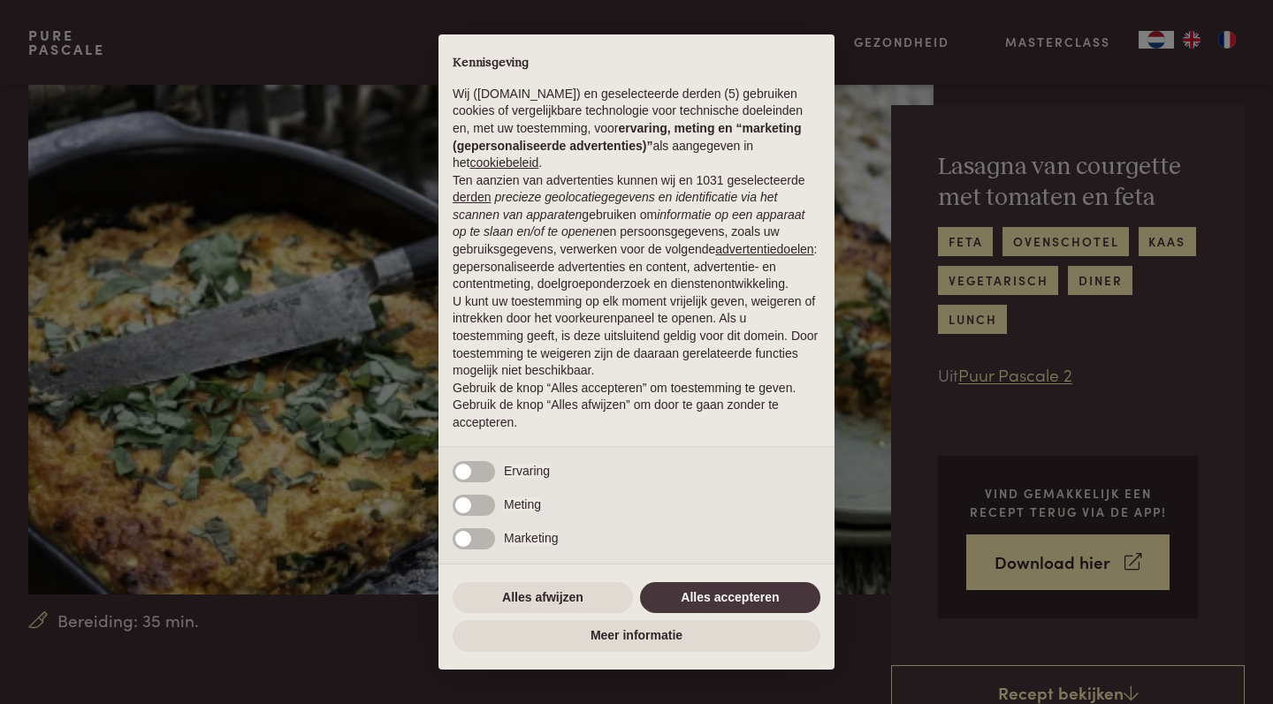
scroll to position [133, 0]
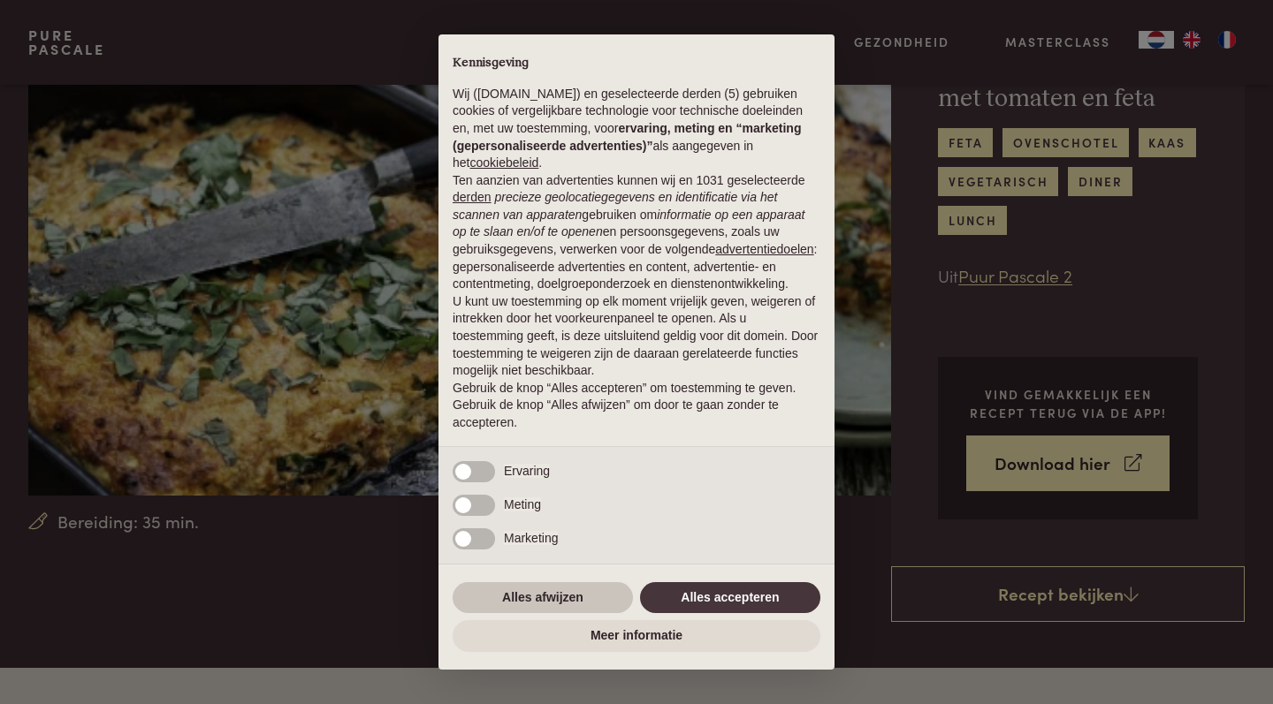
click at [497, 608] on button "Alles afwijzen" at bounding box center [542, 598] width 180 height 32
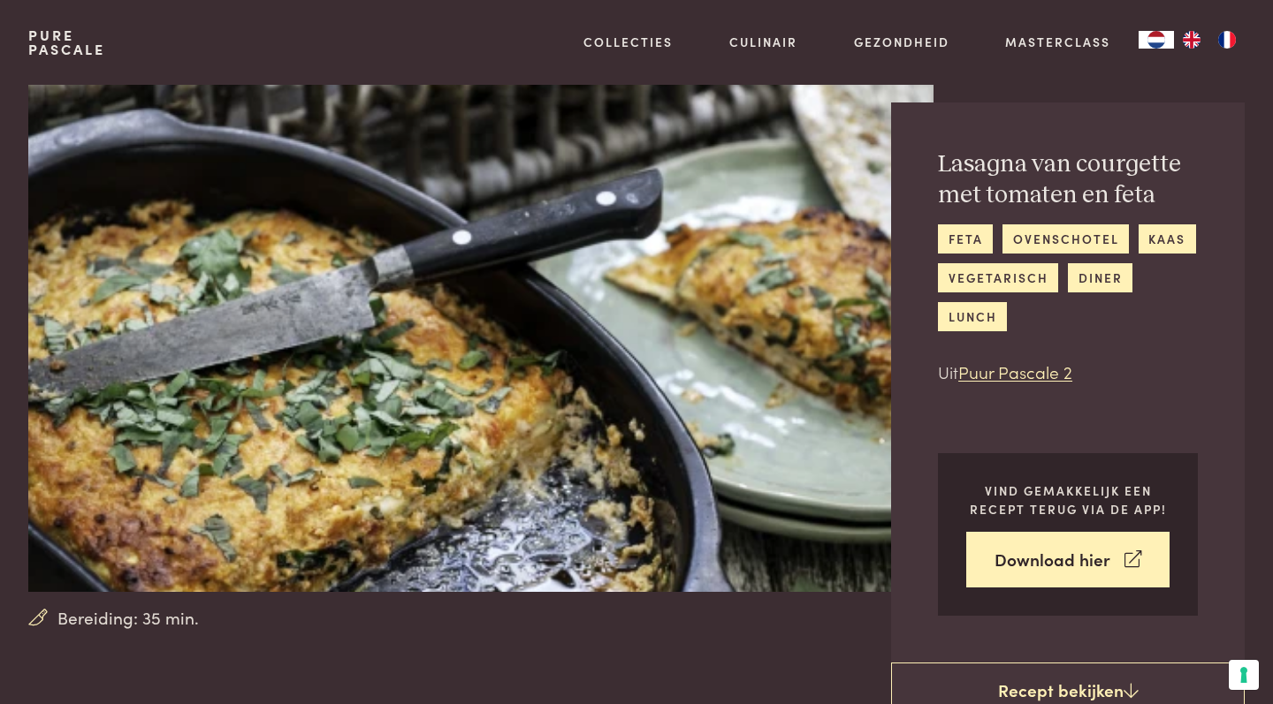
scroll to position [54, 0]
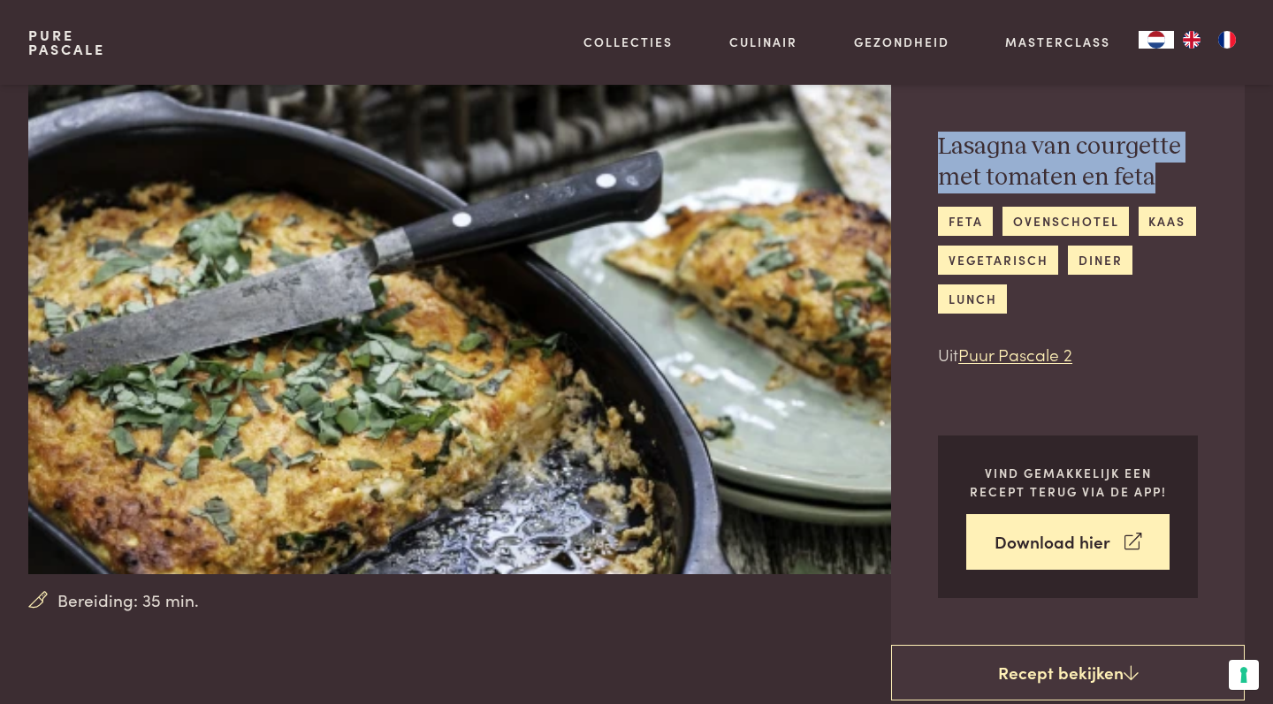
drag, startPoint x: 937, startPoint y: 147, endPoint x: 1155, endPoint y: 178, distance: 220.5
click at [1156, 179] on div "[PERSON_NAME] met tomaten en feta feta ovenschotel kaas vegetarisch diner lunch…" at bounding box center [1067, 365] width 353 height 560
copy h2 "Lasagna van courgette met tomaten en feta"
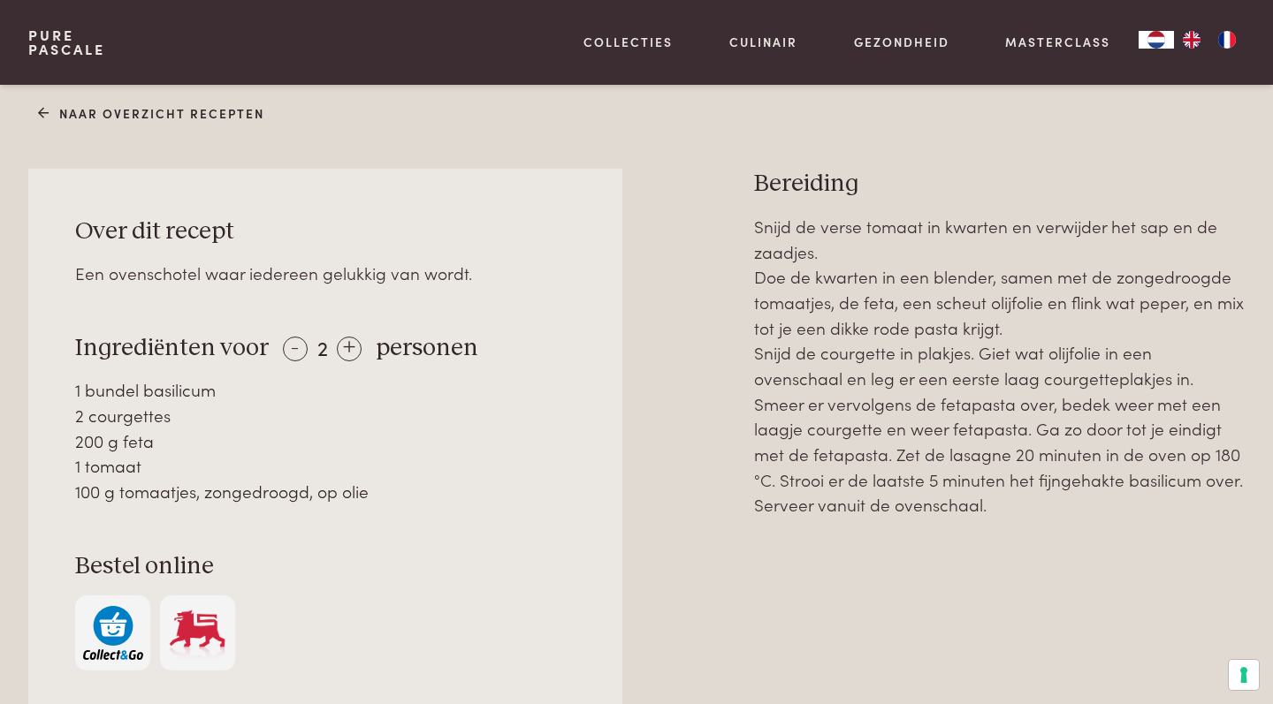
scroll to position [745, 0]
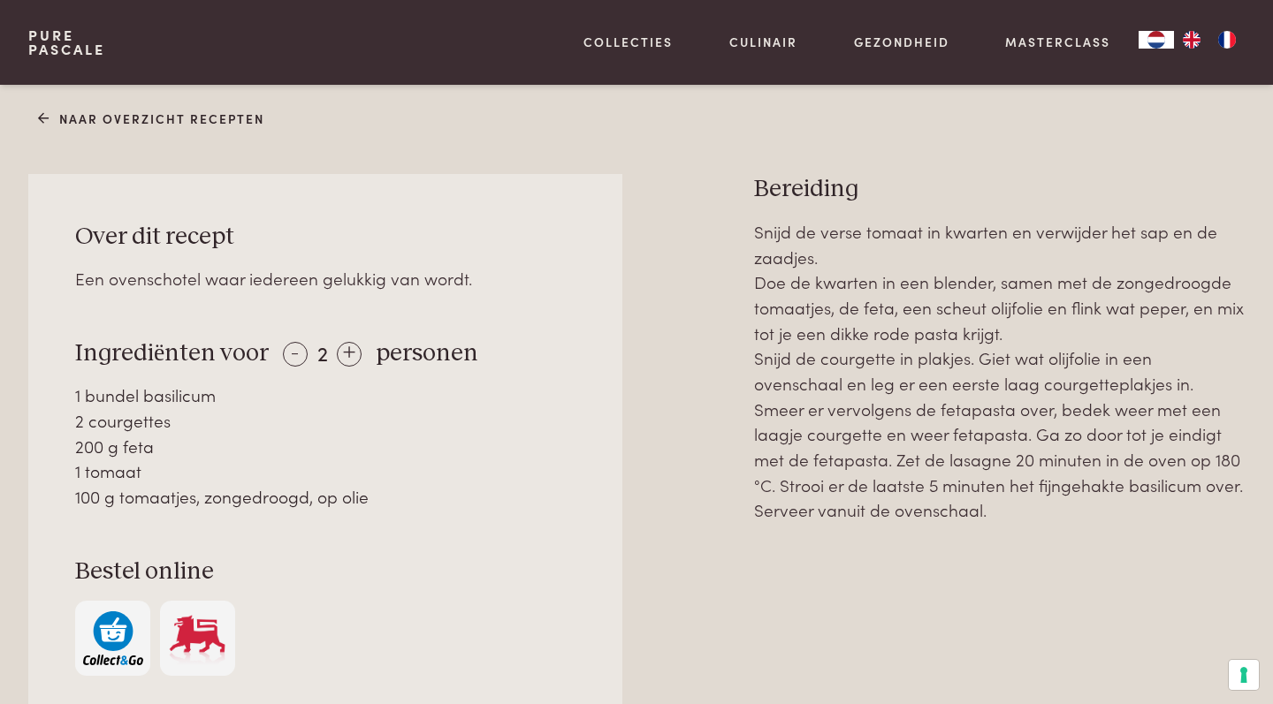
click at [401, 490] on div "100 g tomaatjes, zongedroogd, op olie" at bounding box center [325, 497] width 500 height 26
drag, startPoint x: 376, startPoint y: 498, endPoint x: 173, endPoint y: 435, distance: 212.7
click at [173, 435] on div "1 bundel basilicum 2 courgettes 200 g feta 1 tomaat 100 g tomaatjes, zongedroog…" at bounding box center [325, 446] width 500 height 126
click at [293, 359] on div "-" at bounding box center [295, 354] width 25 height 25
click at [343, 356] on div "+" at bounding box center [345, 354] width 25 height 25
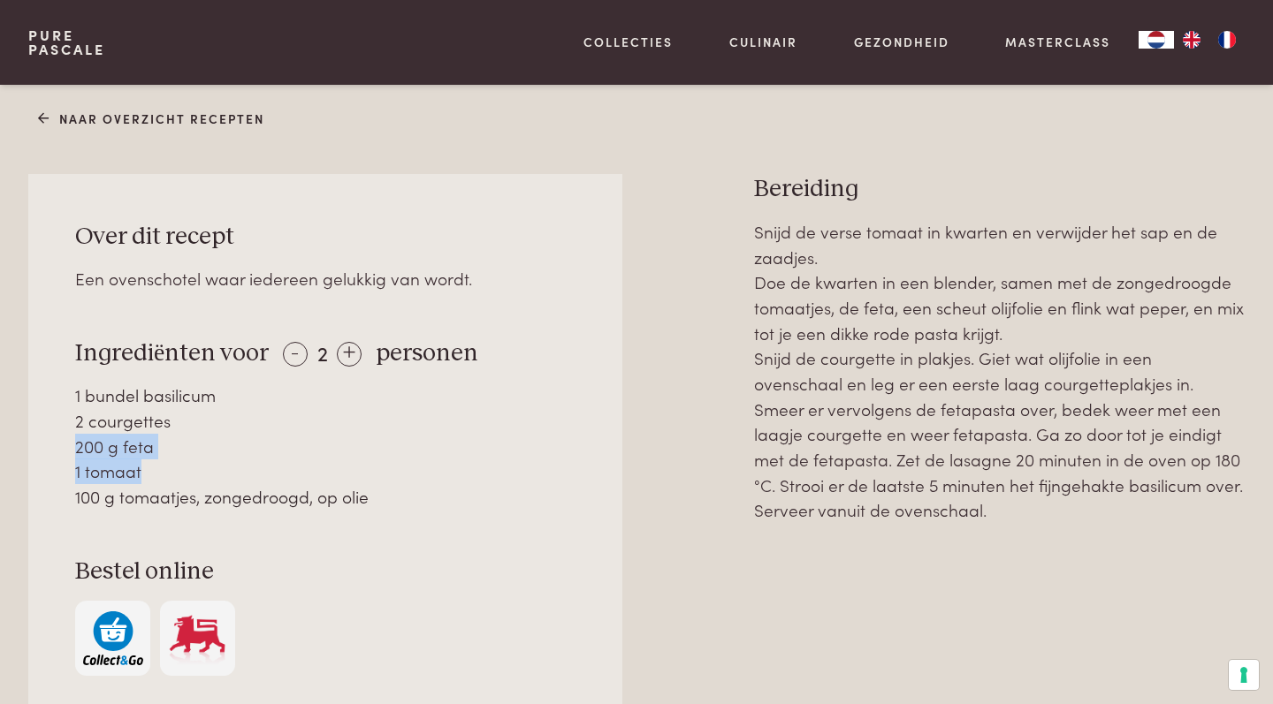
drag, startPoint x: 386, startPoint y: 500, endPoint x: 62, endPoint y: 393, distance: 341.5
click at [62, 393] on div "Over dit recept Een ovenschotel waar iedereen gelukkig van wordt. Ingrediënten …" at bounding box center [325, 448] width 594 height 549
copy div "1 bundel basilicum 2 courgettes 200 g feta 1 tomaat 100 g tomaatjes, zongedroog…"
click at [977, 519] on div "Snijd de verse tomaat in kwarten en verwijder het sap en de zaadjes. Doe de kwa…" at bounding box center [999, 530] width 490 height 623
drag, startPoint x: 986, startPoint y: 512, endPoint x: 745, endPoint y: 182, distance: 408.5
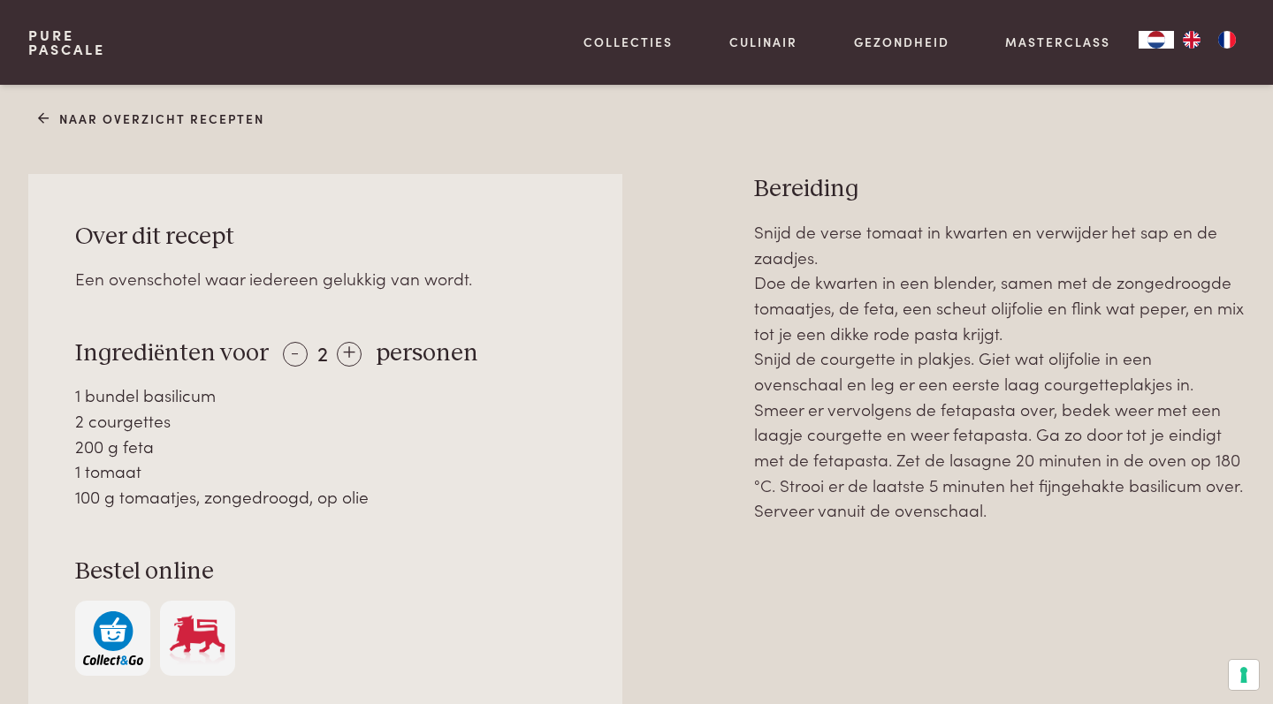
click at [745, 182] on div "Over dit recept Een ovenschotel waar iedereen gelukkig van wordt. Ingrediënten …" at bounding box center [636, 508] width 1216 height 668
copy div "Bereiding Snijd de verse tomaat in kwarten en verwijder het sap en de zaadjes. …"
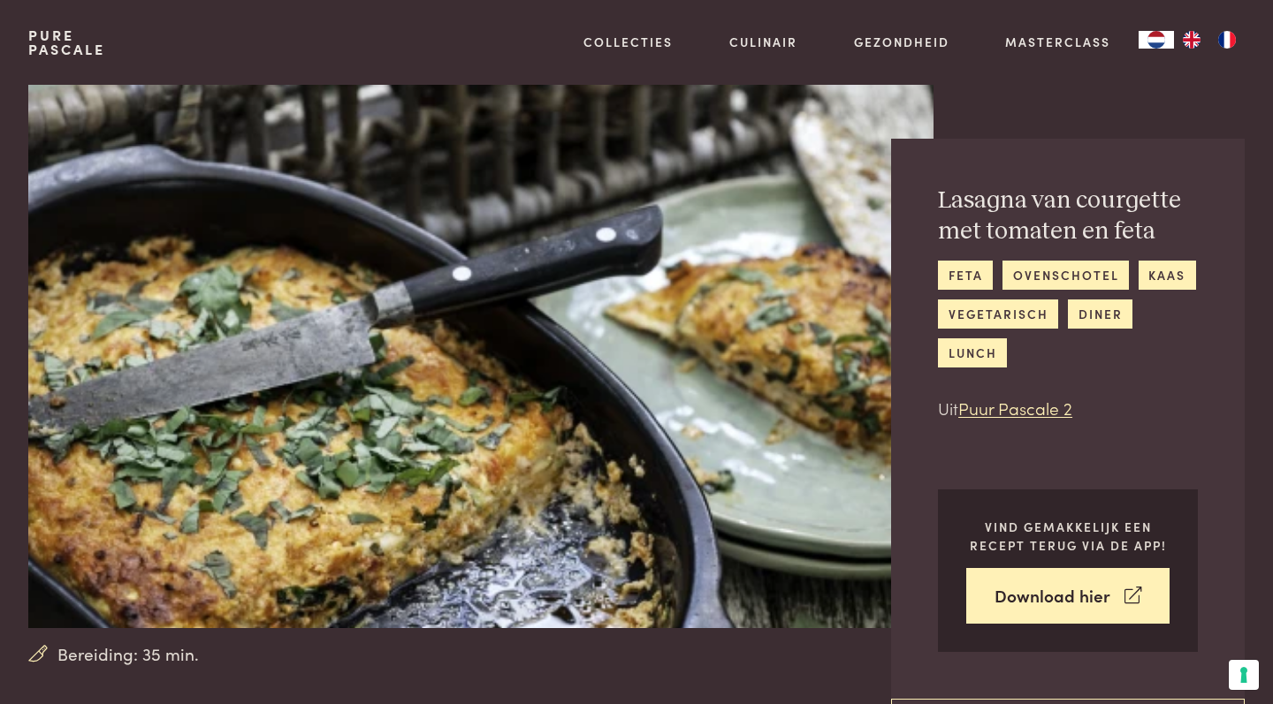
scroll to position [0, 0]
